Goal: Check status

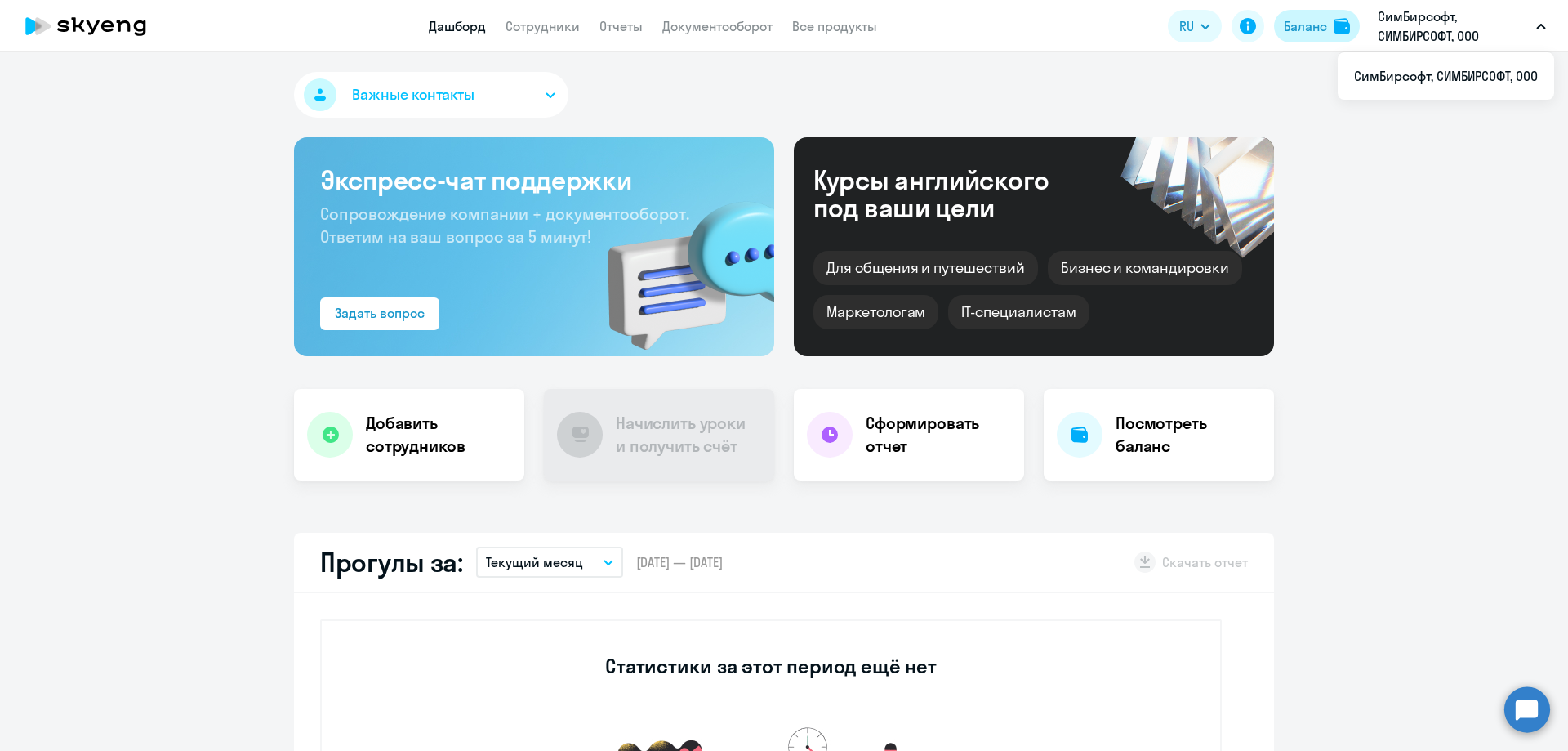
click at [1314, 30] on div "Баланс" at bounding box center [1305, 26] width 44 height 19
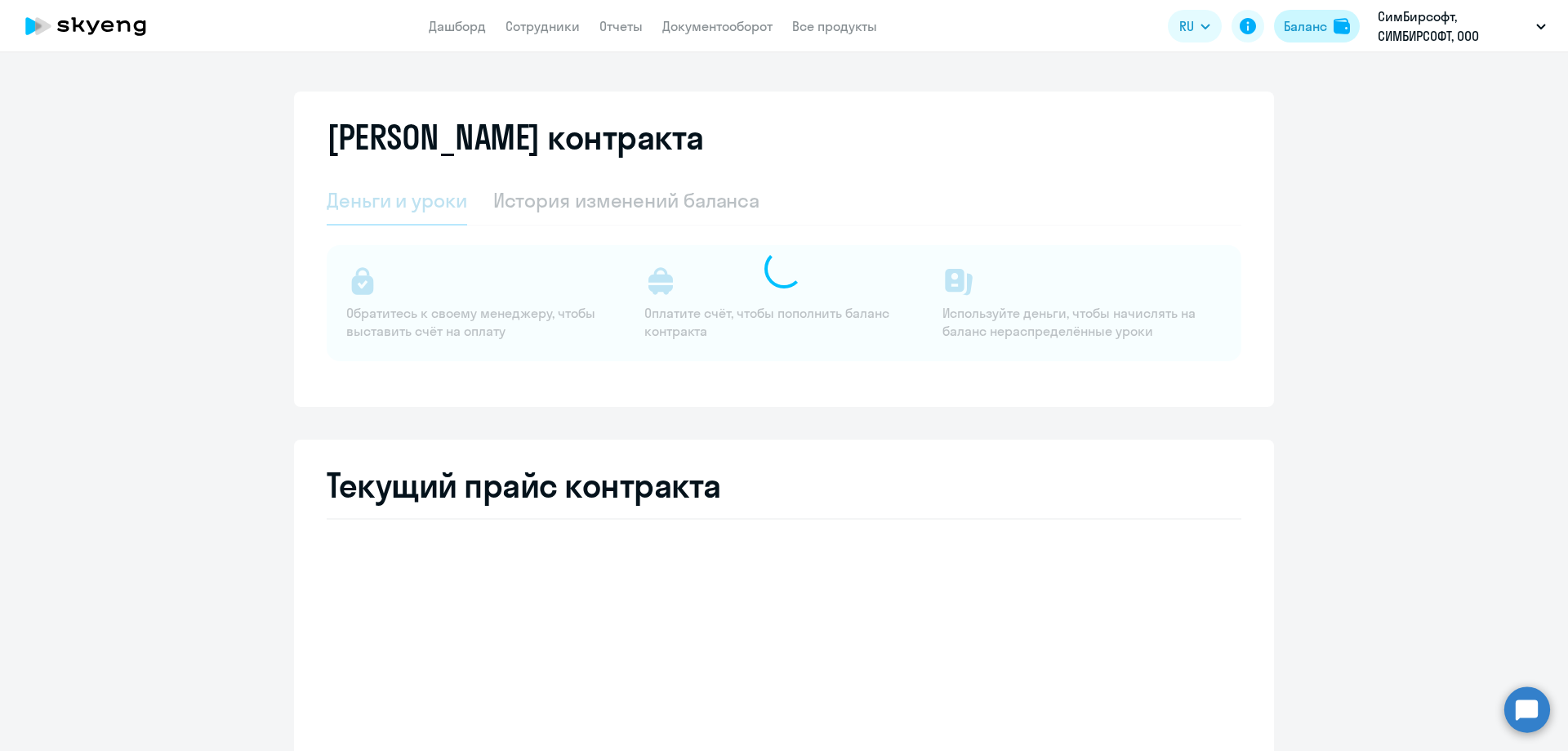
select select "english_adult_not_native_speaker"
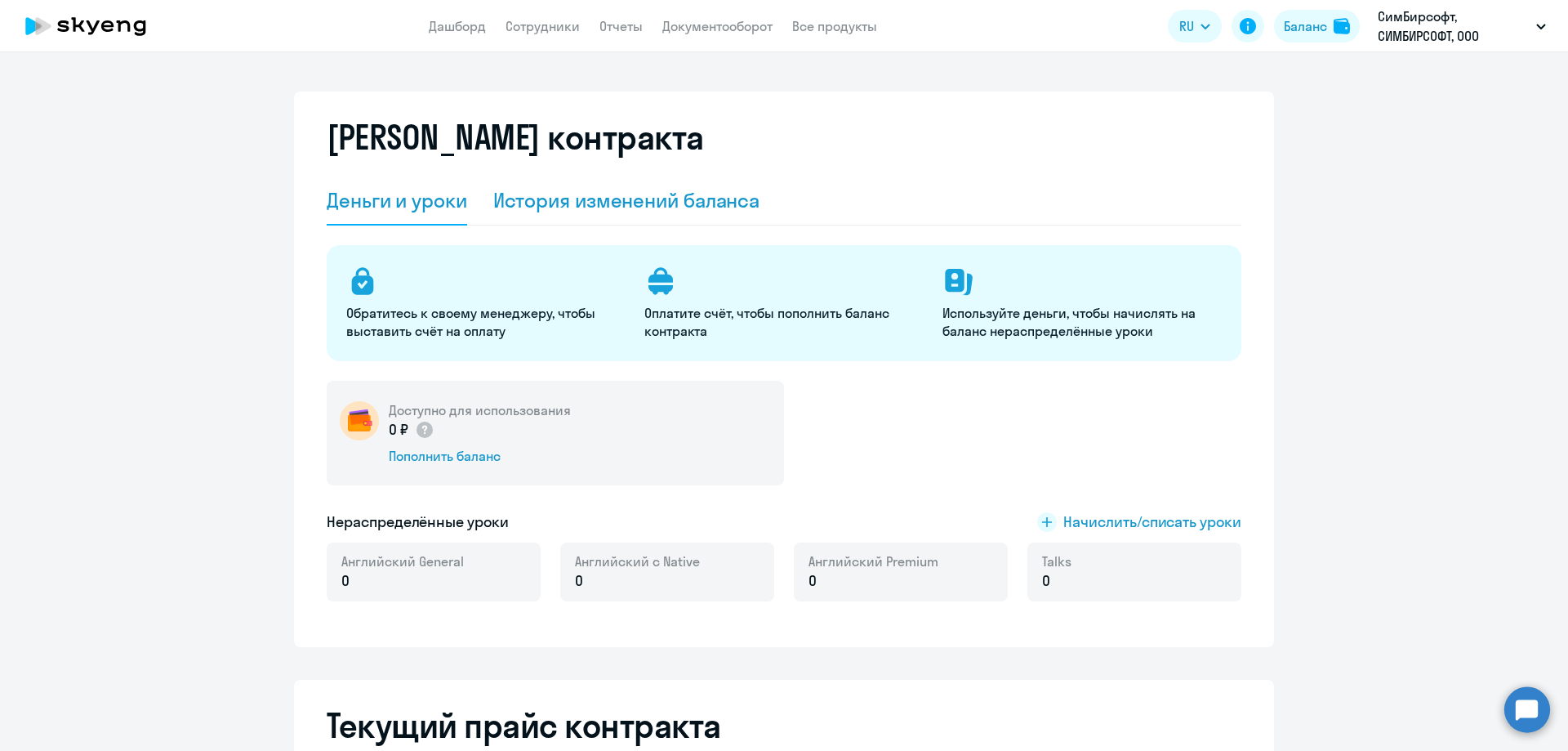
click at [670, 214] on div "История изменений баланса" at bounding box center [626, 201] width 267 height 49
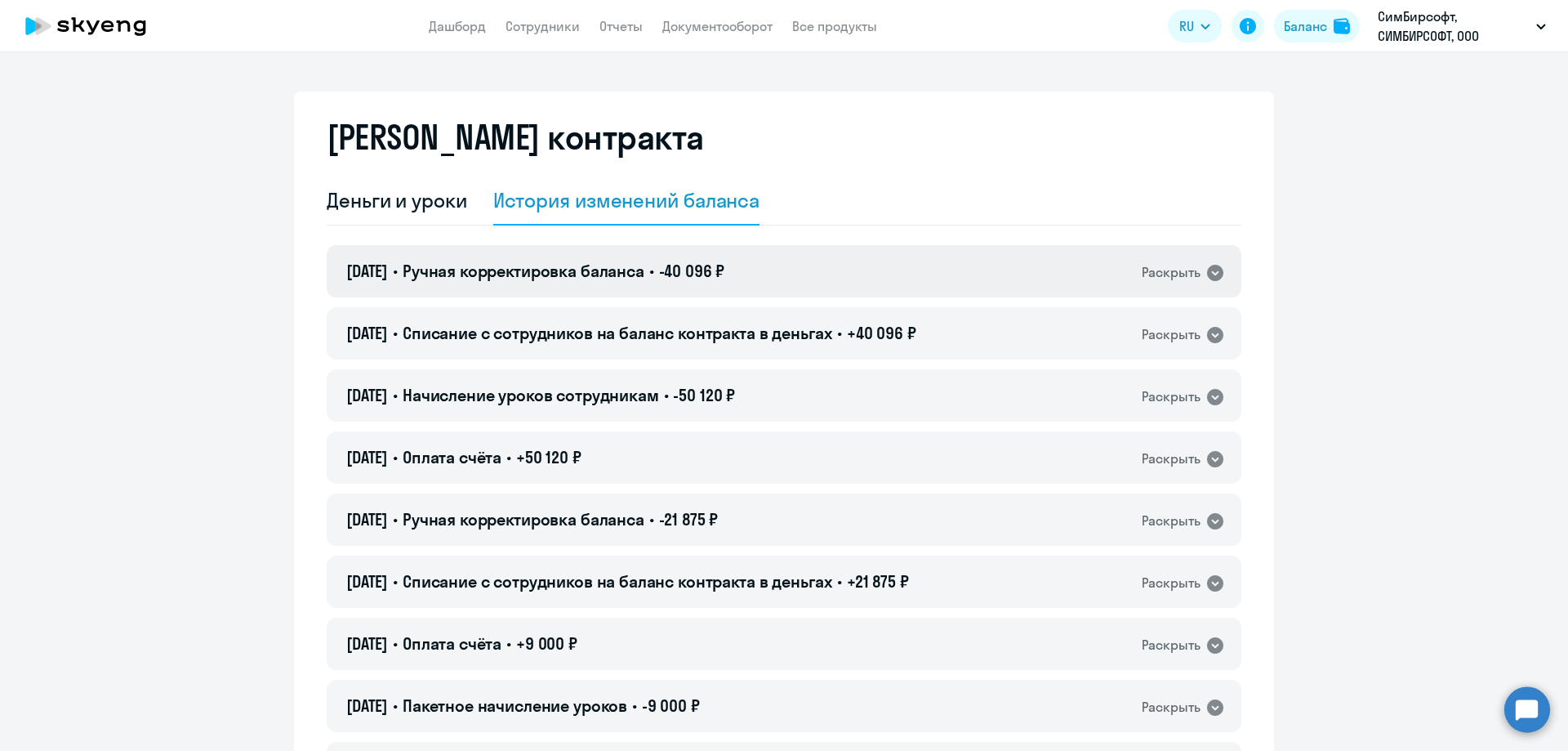
click at [705, 269] on span "-40 096 ₽" at bounding box center [692, 270] width 66 height 20
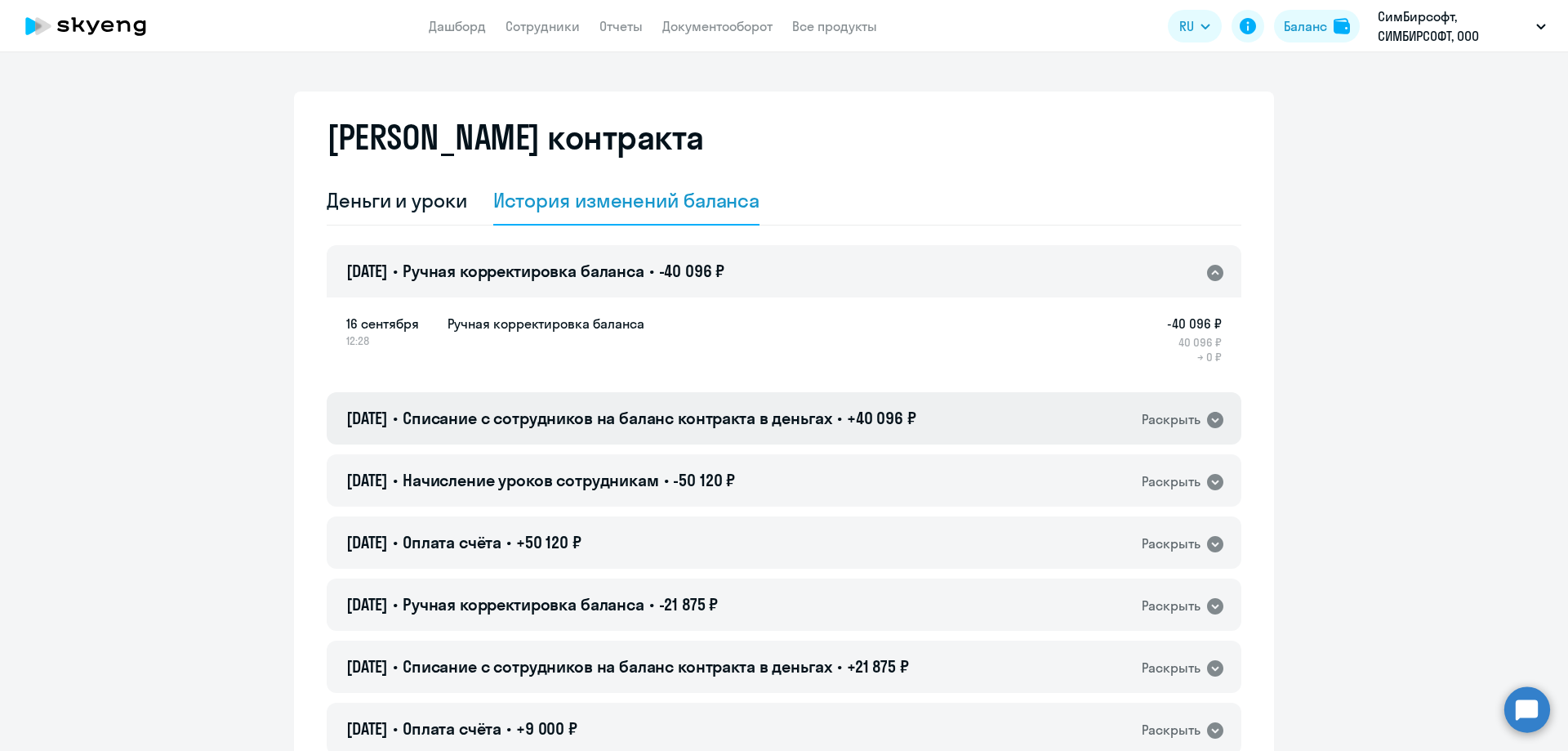
click at [712, 428] on h4 "[DATE] • Списание с сотрудников на баланс контракта в деньгах • +40 096 ₽" at bounding box center [631, 419] width 570 height 23
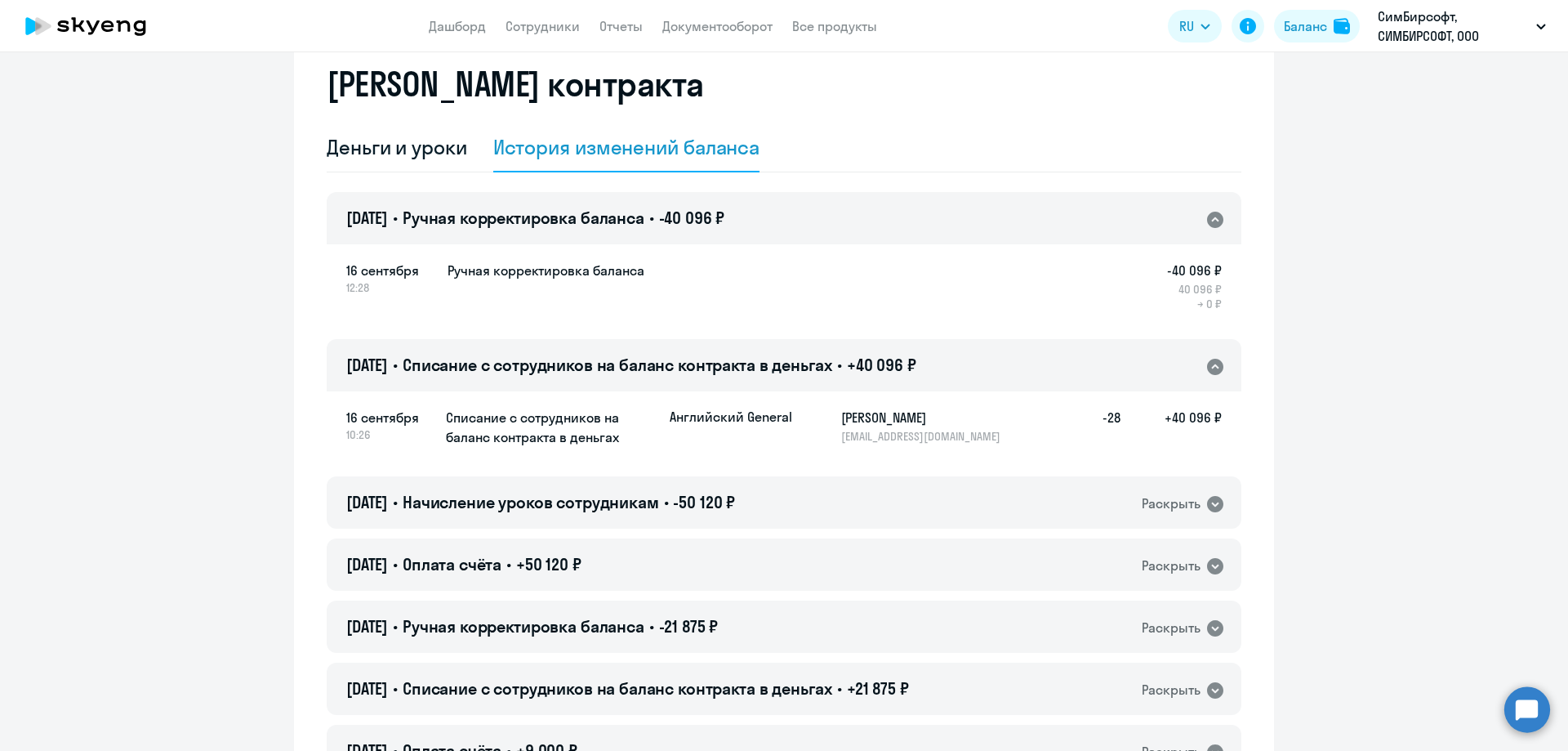
scroll to position [82, 0]
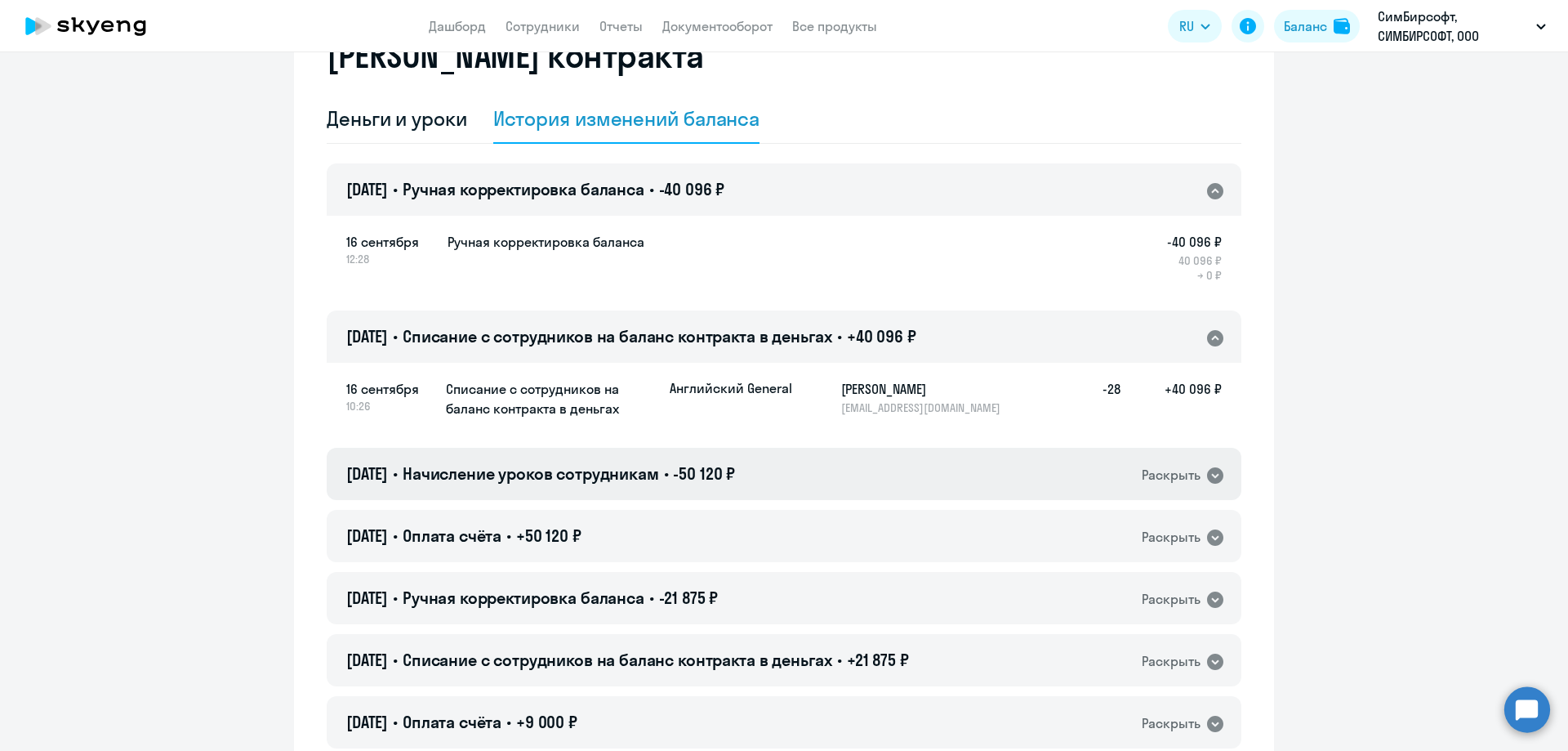
click at [641, 486] on div "[DATE] • Начисление уроков сотрудникам • -50 120 ₽ Раскрыть" at bounding box center [784, 474] width 915 height 52
